Goal: Feedback & Contribution: Leave review/rating

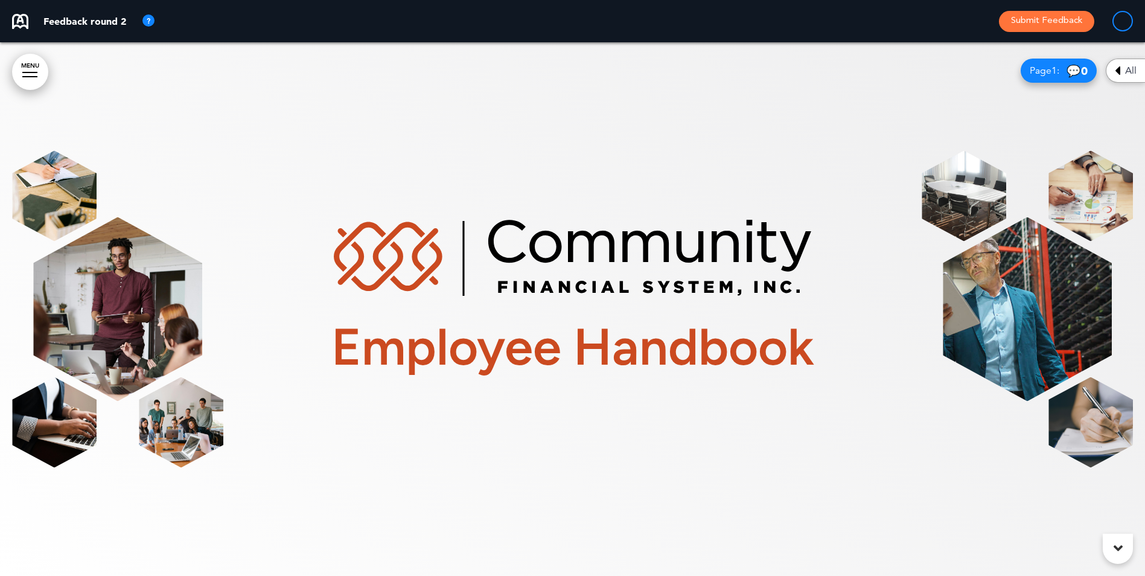
click at [442, 344] on h1 "Employee Handbook" at bounding box center [572, 346] width 483 height 51
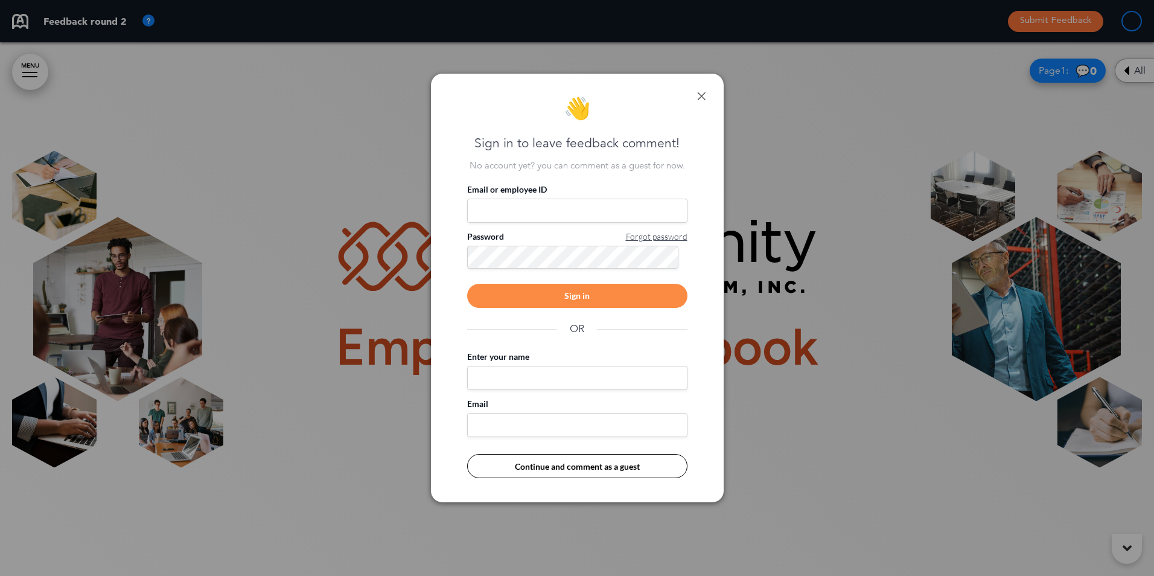
click at [700, 97] on link at bounding box center [701, 96] width 8 height 8
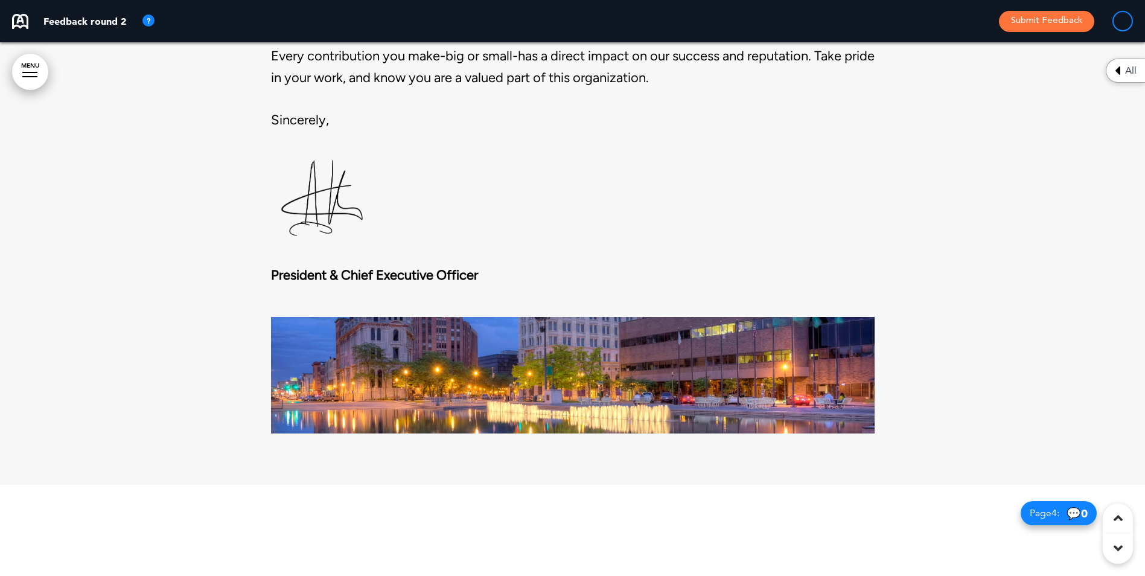
scroll to position [1509, 0]
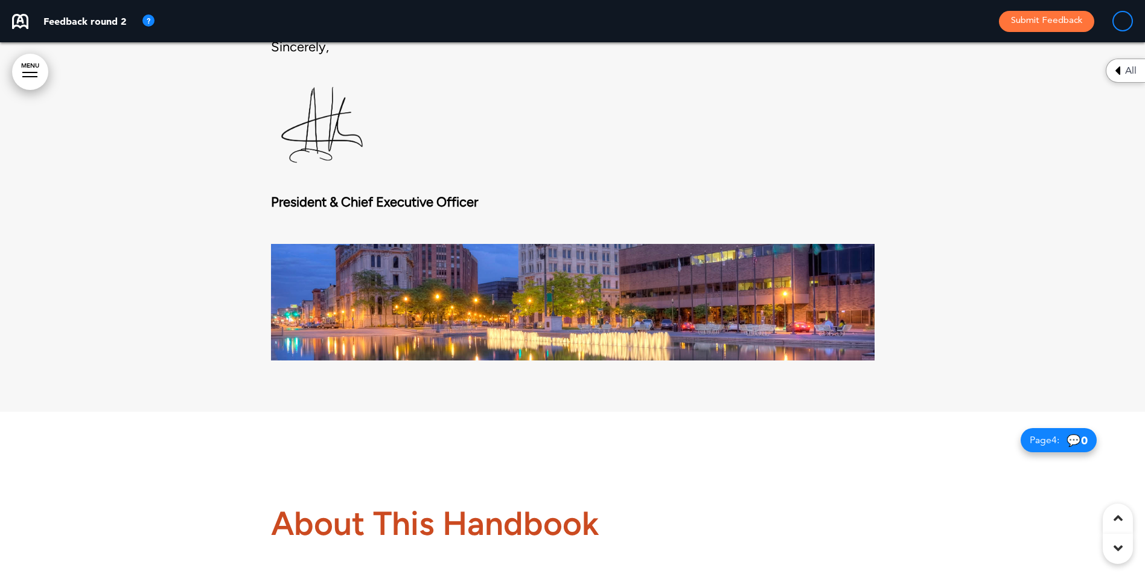
click at [314, 181] on div "President & Chief Executive Officer" at bounding box center [573, 273] width 604 height 185
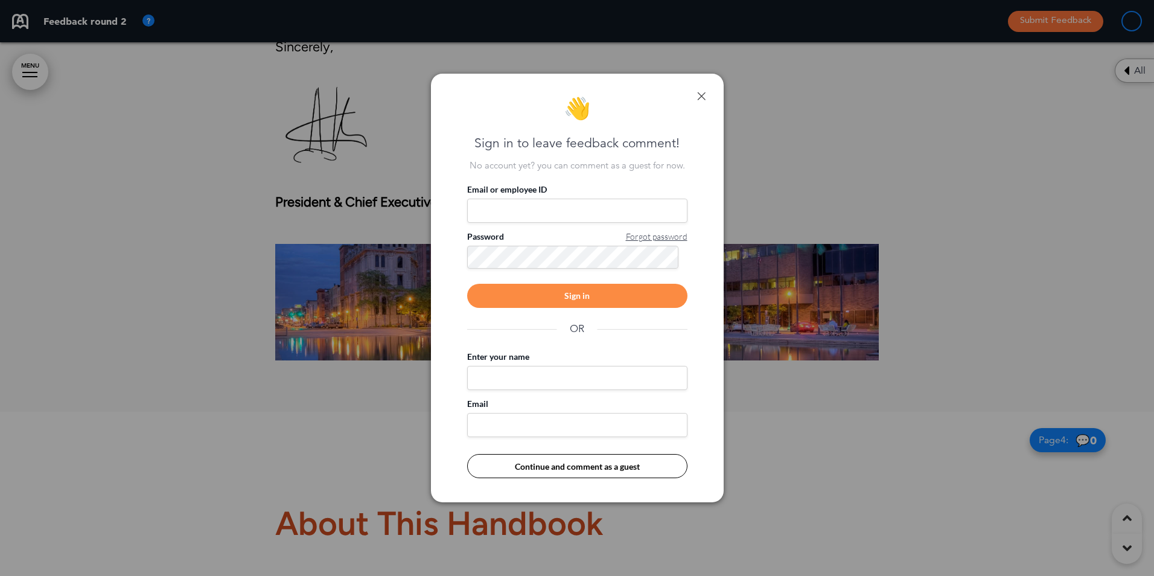
click at [706, 101] on div "👋 Sign in to leave feedback comment! No account yet? you can comment as a guest…" at bounding box center [577, 288] width 293 height 429
click at [703, 93] on link at bounding box center [701, 96] width 8 height 8
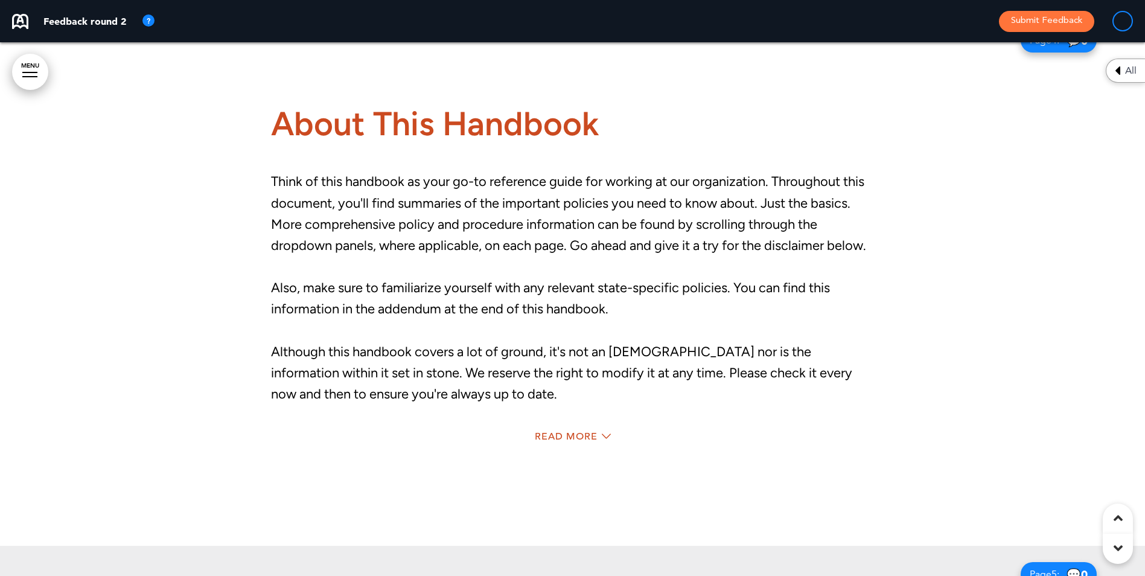
scroll to position [1992, 0]
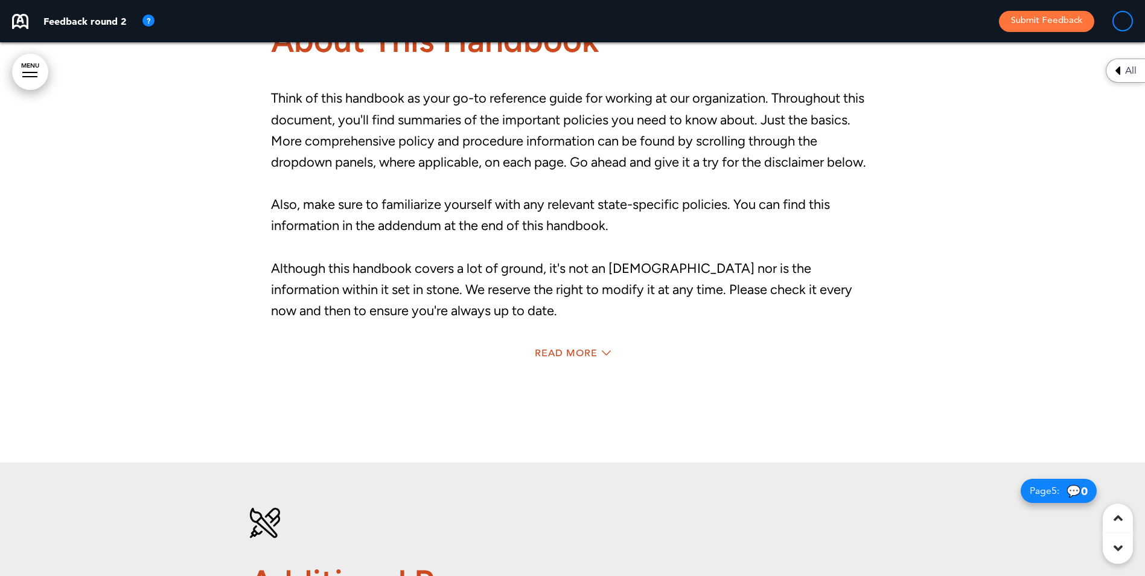
click at [555, 346] on div "Read More" at bounding box center [573, 354] width 604 height 25
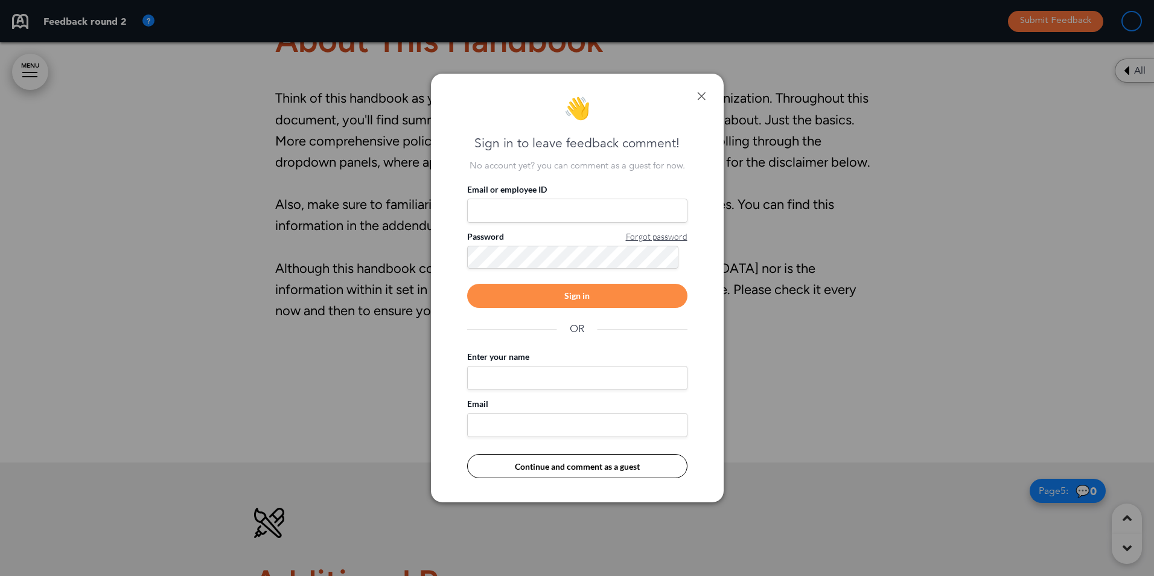
click at [706, 101] on div "👋 Sign in to leave feedback comment! No account yet? you can comment as a guest…" at bounding box center [577, 288] width 293 height 429
click at [701, 94] on link at bounding box center [701, 96] width 8 height 8
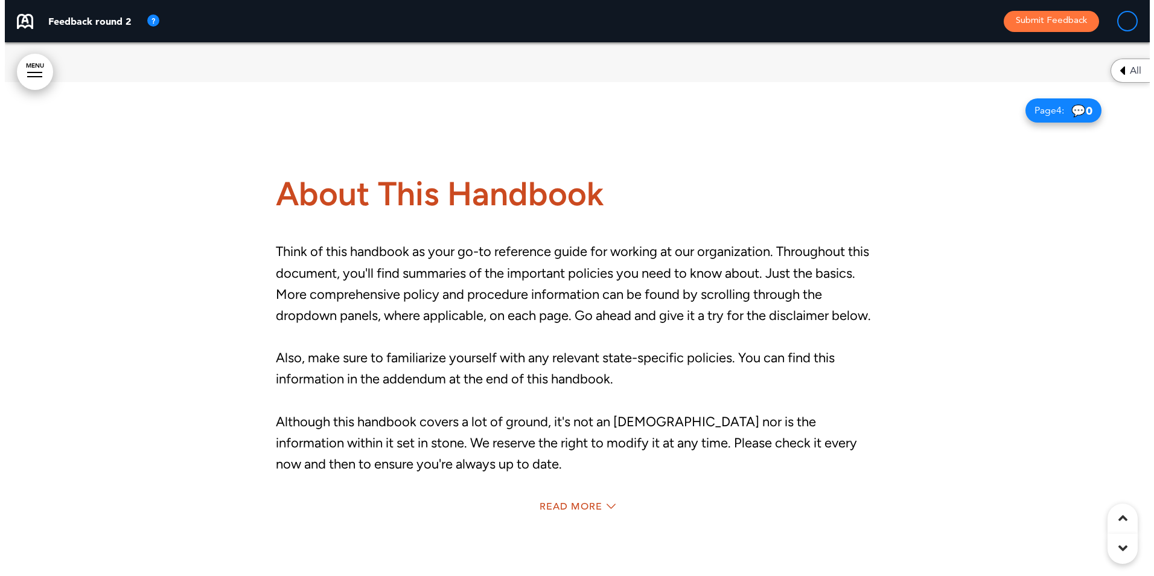
scroll to position [1569, 0]
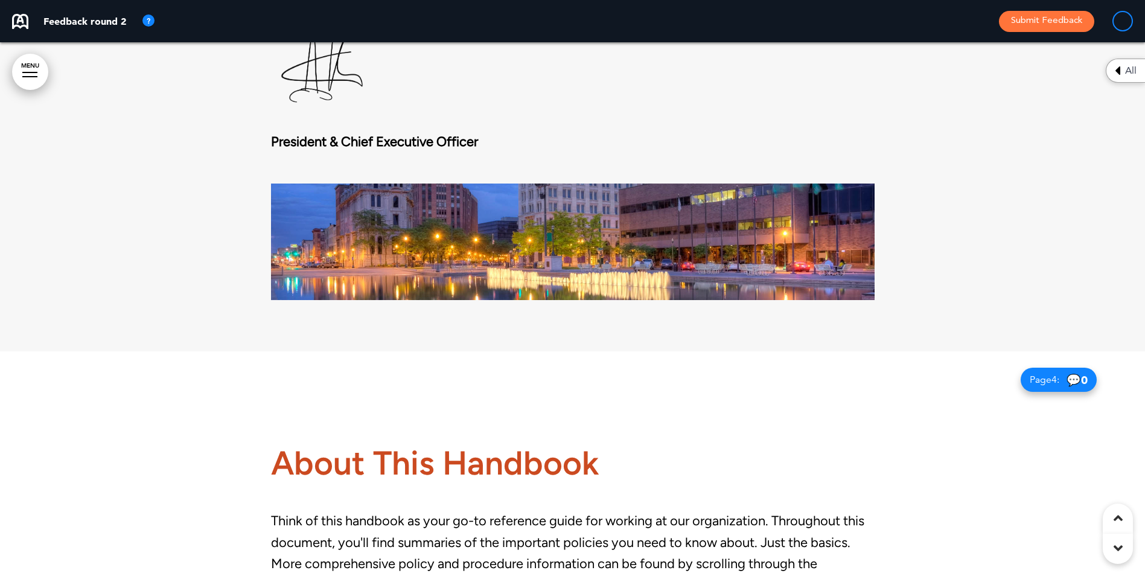
click at [369, 270] on img at bounding box center [573, 242] width 604 height 116
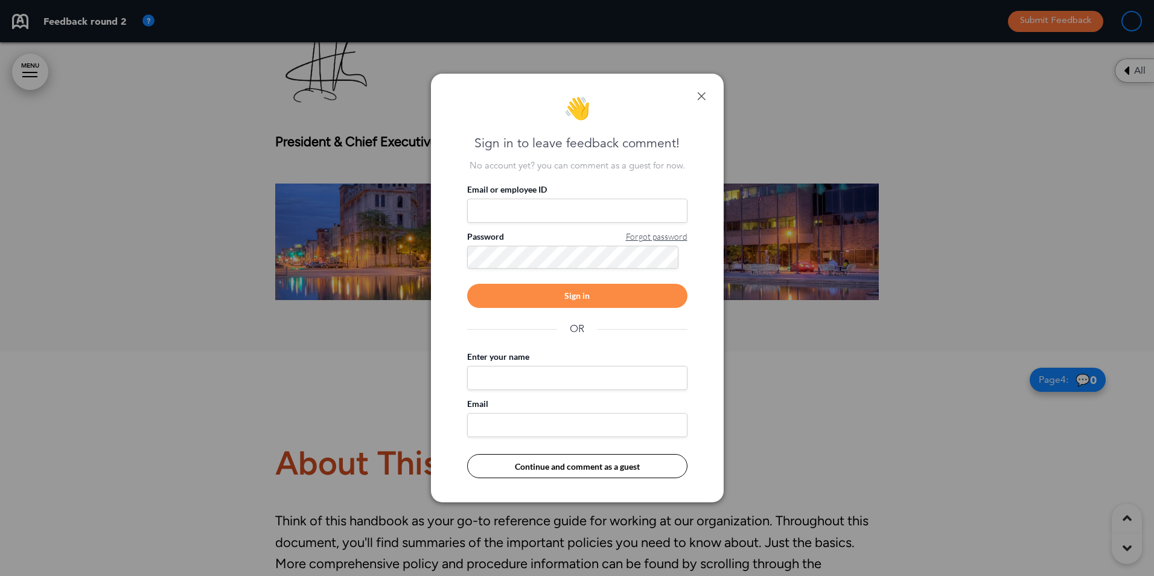
click at [487, 213] on input "Email or employee ID" at bounding box center [577, 211] width 220 height 24
click at [515, 374] on input "Enter your name" at bounding box center [577, 378] width 220 height 24
click at [532, 212] on input "Email or employee ID" at bounding box center [577, 211] width 220 height 24
click at [563, 378] on input "Enter your name" at bounding box center [577, 378] width 220 height 24
type input "*"
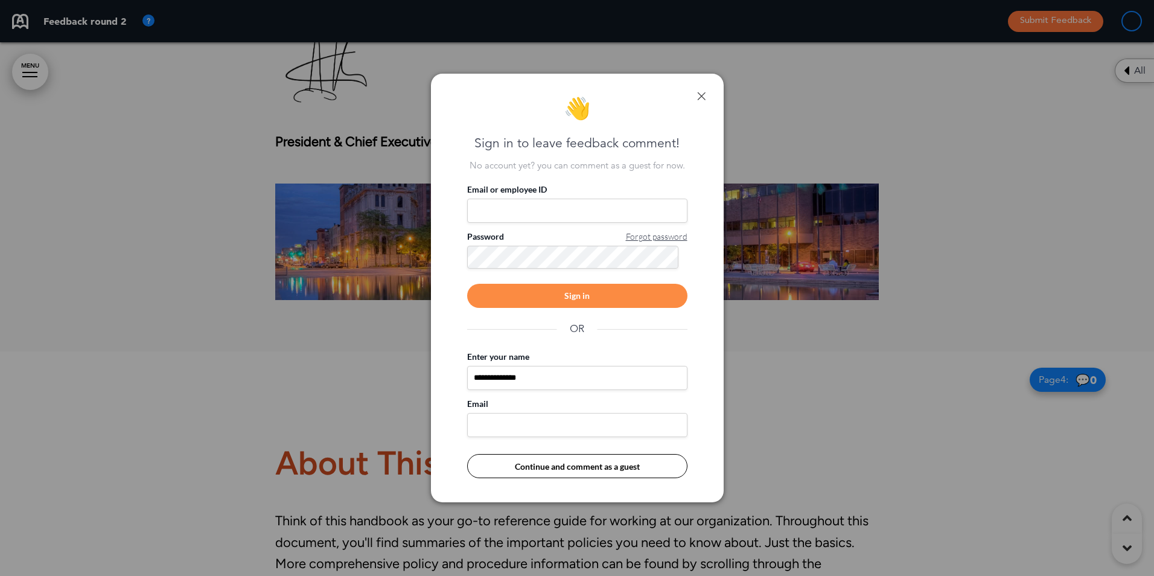
type input "**********"
click at [543, 469] on button "Continue and comment as a guest" at bounding box center [577, 466] width 220 height 24
click at [543, 466] on button "Continue and comment as a guest" at bounding box center [577, 466] width 220 height 24
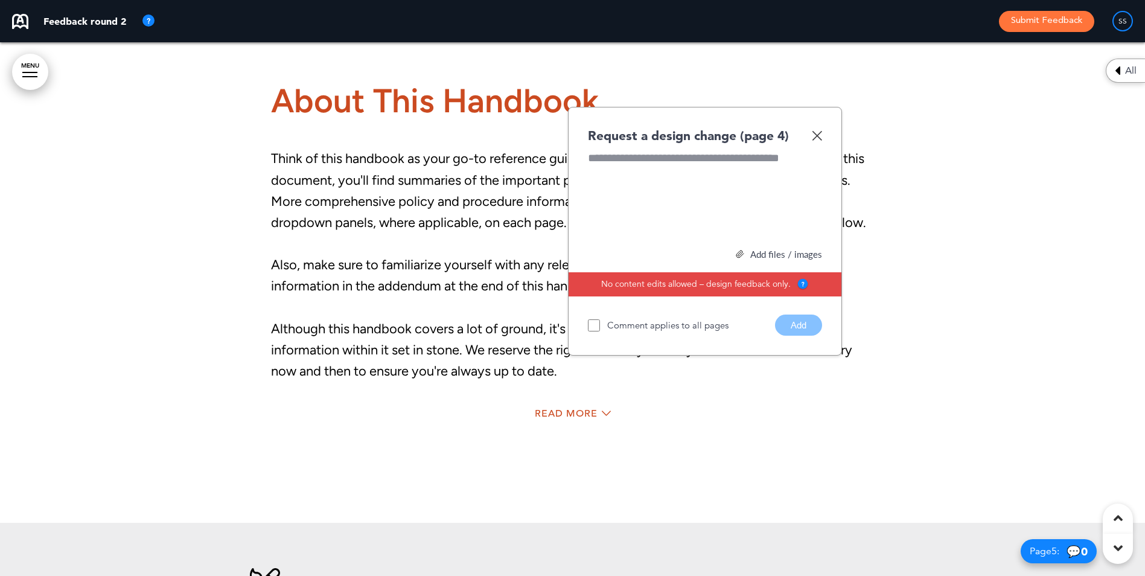
click at [818, 138] on img at bounding box center [817, 135] width 10 height 10
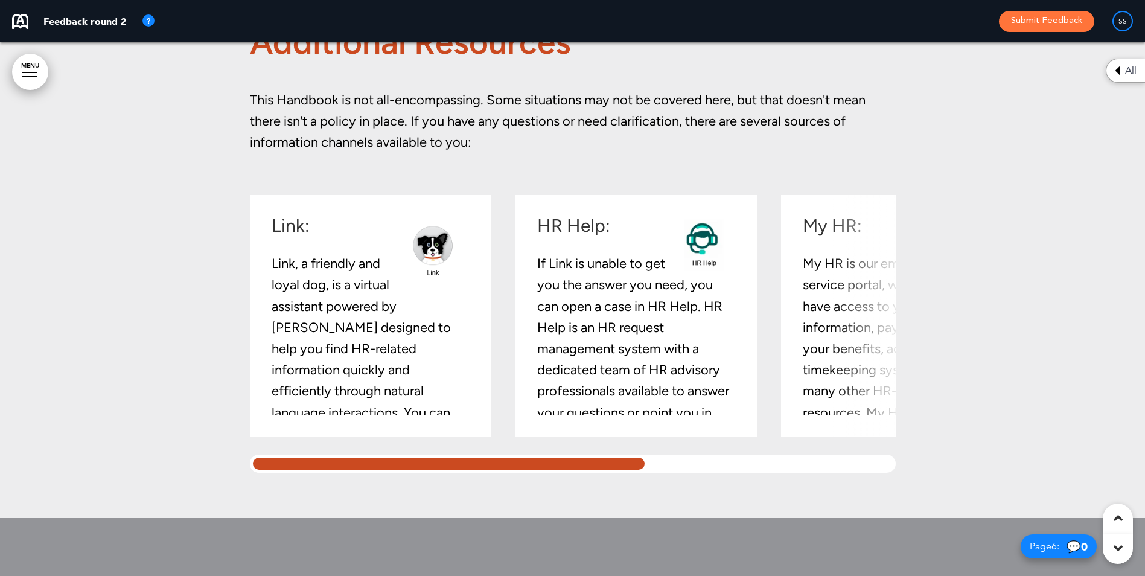
scroll to position [2535, 0]
